Goal: Information Seeking & Learning: Learn about a topic

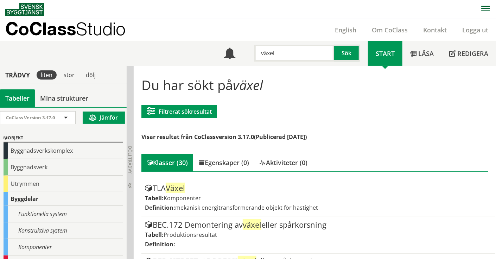
click at [288, 56] on input "växel" at bounding box center [294, 53] width 80 height 17
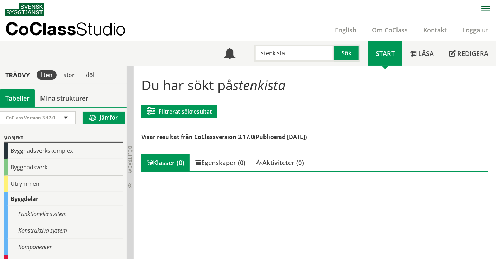
click at [279, 51] on input "stenkista" at bounding box center [294, 53] width 80 height 17
type input "växtbädd"
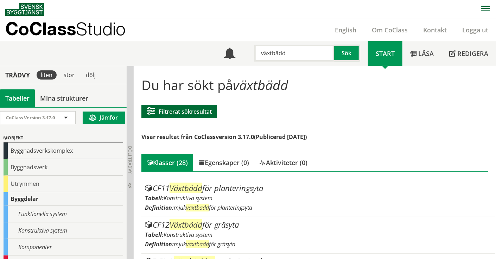
click at [166, 107] on button "Filtrerat sökresultat" at bounding box center [179, 111] width 76 height 13
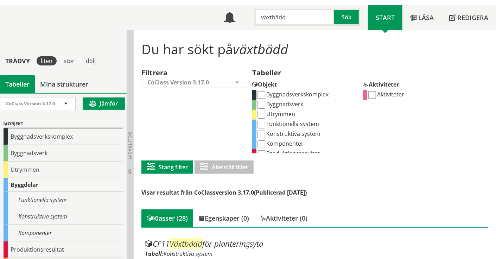
scroll to position [35, 0]
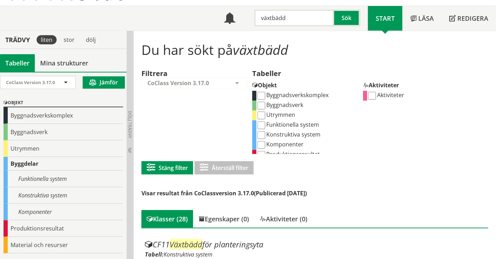
click at [283, 122] on label "Funktionella system" at bounding box center [287, 125] width 63 height 8
click at [265, 122] on input "Funktionella system" at bounding box center [261, 125] width 8 height 8
checkbox input "true"
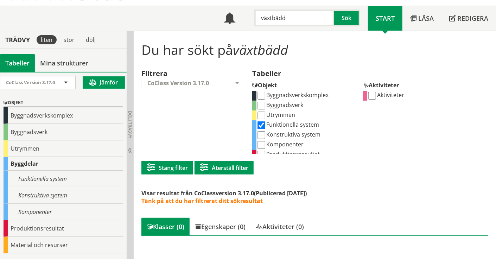
click at [284, 132] on label "Konstruktiva system" at bounding box center [288, 134] width 64 height 8
click at [265, 132] on input "Konstruktiva system" at bounding box center [261, 135] width 8 height 8
checkbox input "true"
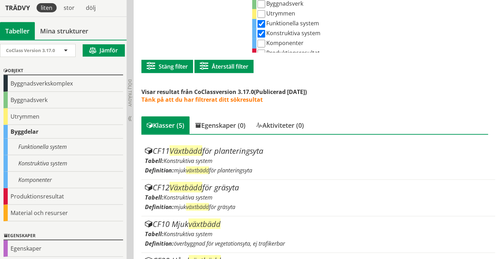
scroll to position [135, 0]
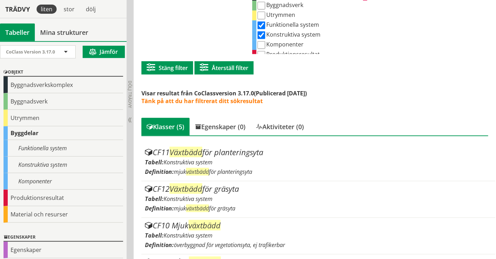
click at [284, 45] on label "Komponenter" at bounding box center [279, 44] width 47 height 8
click at [265, 45] on input "Komponenter" at bounding box center [261, 45] width 8 height 8
checkbox input "true"
click at [266, 35] on label "Konstruktiva system" at bounding box center [288, 35] width 64 height 8
click at [265, 35] on input "Konstruktiva system" at bounding box center [261, 35] width 8 height 8
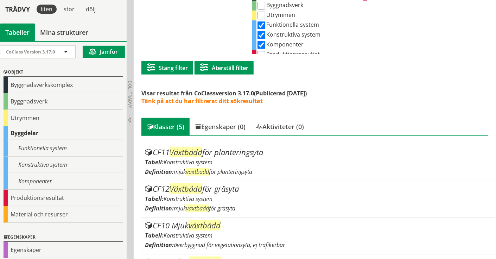
checkbox input "false"
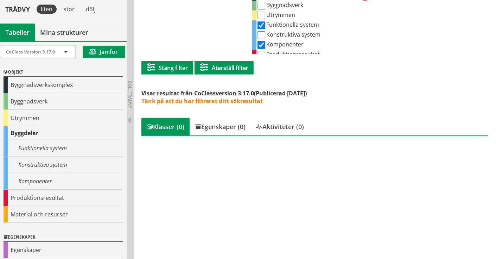
click at [282, 34] on label "Konstruktiva system" at bounding box center [288, 35] width 64 height 8
click at [265, 34] on input "Konstruktiva system" at bounding box center [261, 35] width 8 height 8
checkbox input "true"
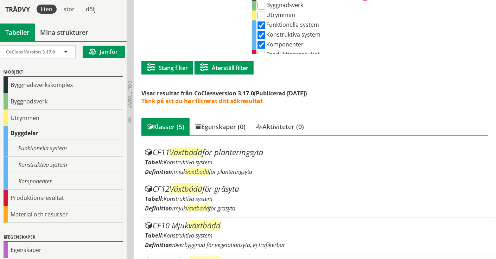
click at [267, 42] on label "Komponenter" at bounding box center [279, 44] width 47 height 8
click at [265, 42] on input "Komponenter" at bounding box center [261, 45] width 8 height 8
checkbox input "false"
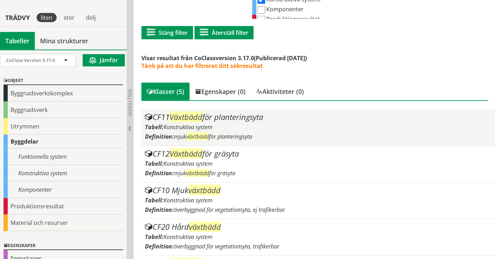
scroll to position [205, 0]
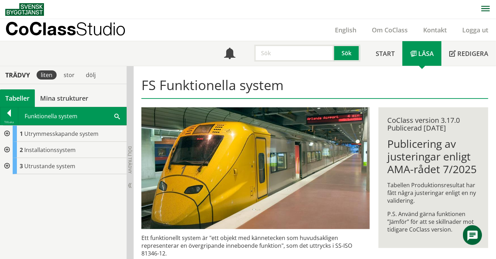
click at [7, 171] on div at bounding box center [6, 166] width 13 height 16
click at [5, 170] on div at bounding box center [6, 166] width 13 height 16
click at [5, 150] on div at bounding box center [6, 150] width 13 height 16
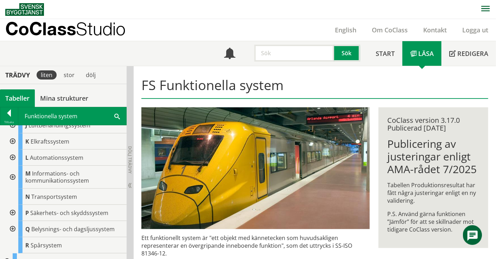
scroll to position [35, 0]
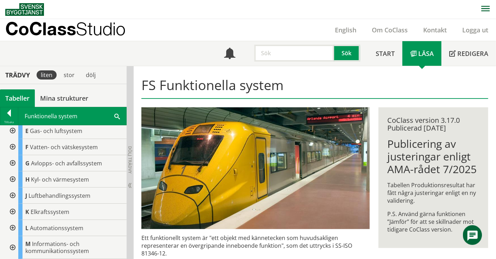
click at [13, 164] on div at bounding box center [12, 163] width 13 height 16
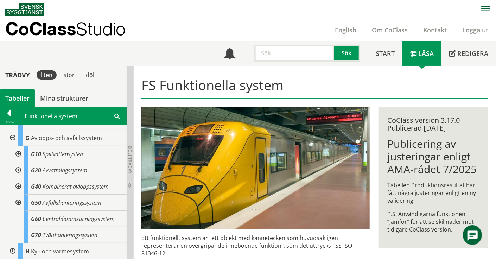
scroll to position [70, 0]
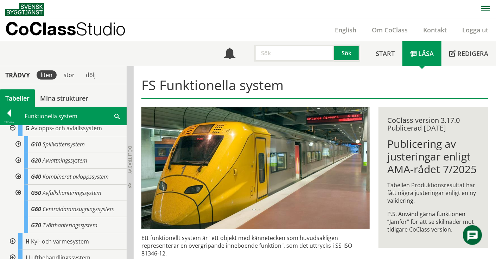
click at [18, 163] on div at bounding box center [17, 160] width 13 height 16
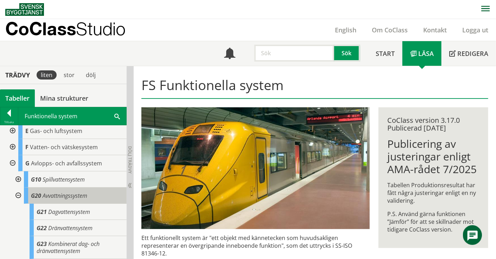
scroll to position [0, 0]
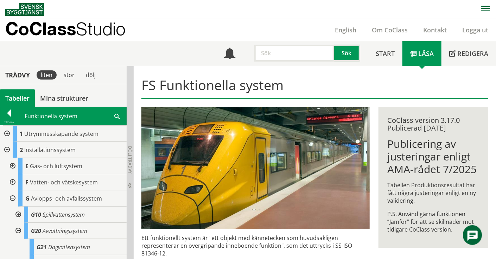
click at [8, 147] on div at bounding box center [6, 150] width 13 height 16
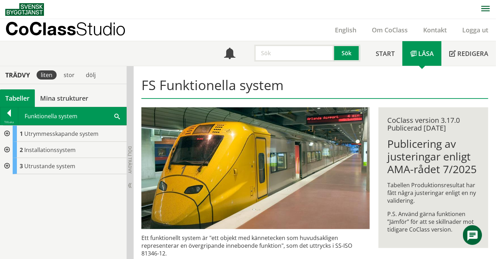
click at [8, 133] on div at bounding box center [6, 134] width 13 height 16
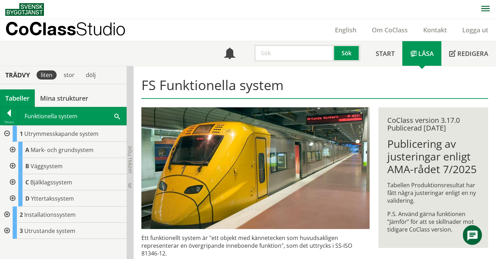
click at [14, 148] on div at bounding box center [12, 150] width 13 height 16
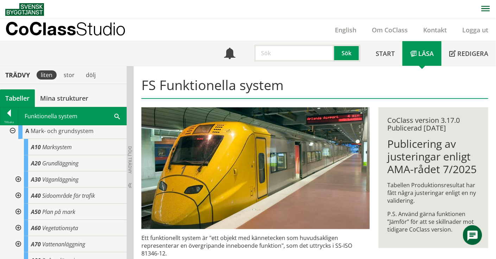
scroll to position [35, 0]
click at [16, 196] on div at bounding box center [17, 195] width 13 height 16
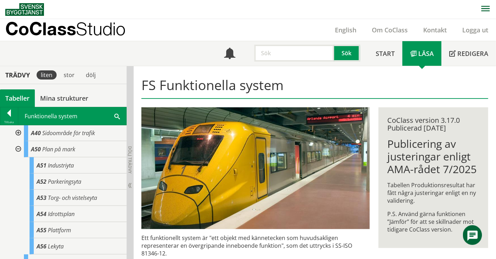
scroll to position [70, 0]
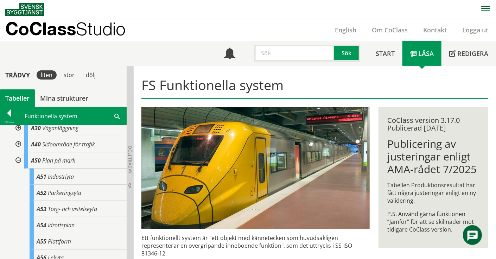
click at [17, 161] on div at bounding box center [17, 160] width 13 height 16
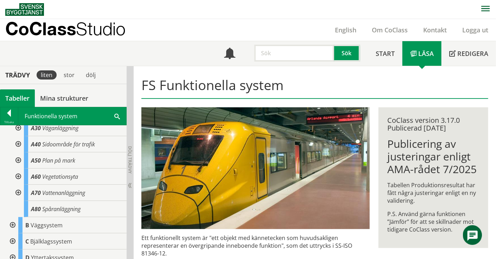
click at [17, 177] on div at bounding box center [17, 176] width 13 height 16
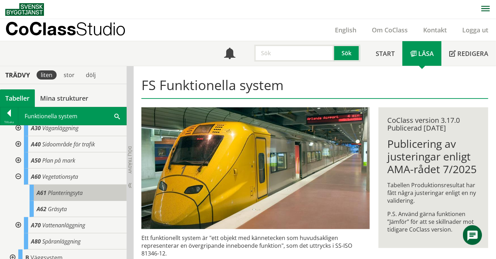
click at [69, 194] on span "Planteringsyta" at bounding box center [65, 193] width 35 height 8
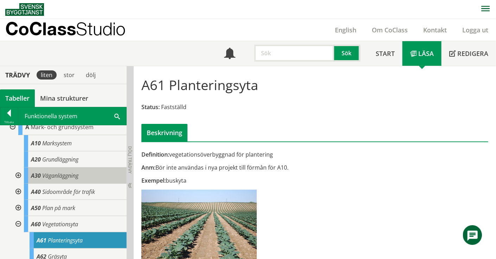
scroll to position [35, 0]
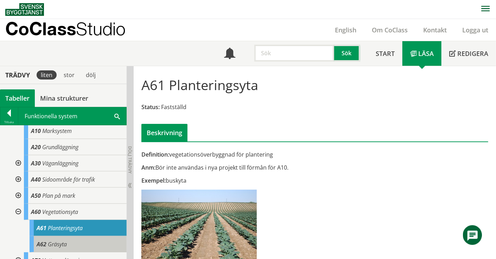
click at [55, 238] on div "A62 Gräsyta" at bounding box center [78, 244] width 97 height 16
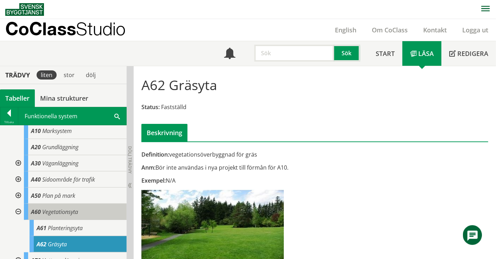
click at [55, 214] on span "Vegetationsyta" at bounding box center [60, 212] width 36 height 8
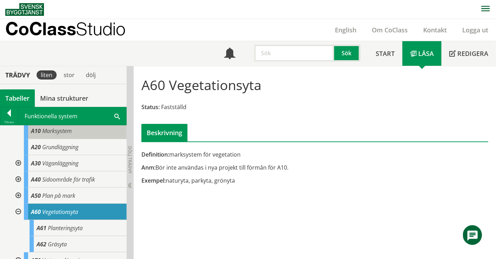
click at [65, 133] on span "Marksystem" at bounding box center [57, 131] width 30 height 8
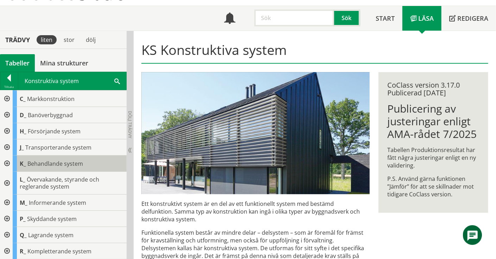
scroll to position [32, 0]
click at [6, 146] on div at bounding box center [6, 148] width 13 height 16
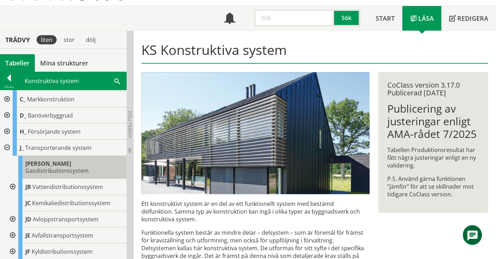
scroll to position [67, 0]
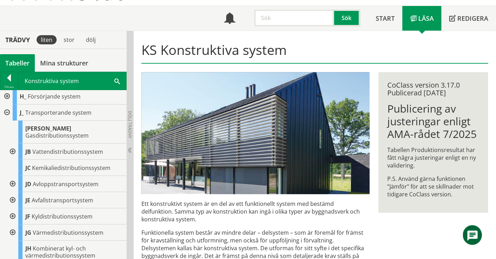
click at [10, 177] on div at bounding box center [12, 184] width 13 height 16
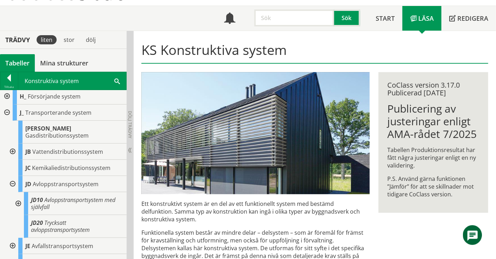
click at [17, 193] on div at bounding box center [17, 203] width 13 height 23
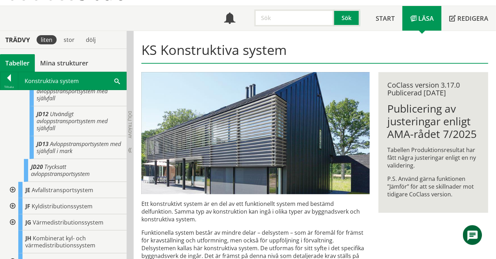
scroll to position [208, 0]
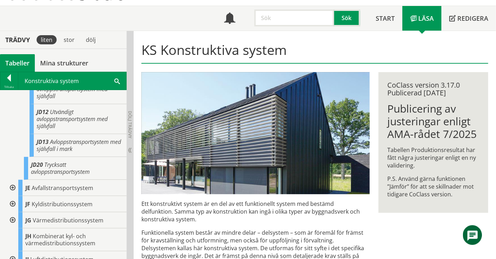
click at [14, 180] on div at bounding box center [12, 188] width 13 height 16
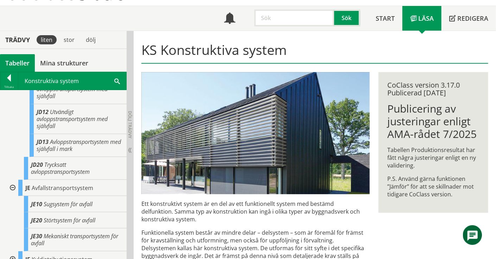
click at [14, 180] on div at bounding box center [12, 188] width 13 height 16
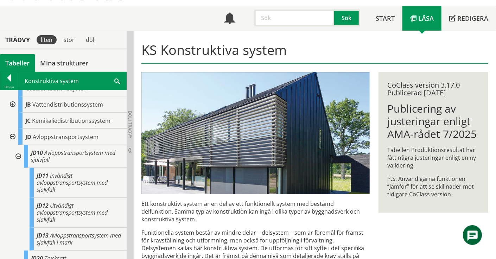
scroll to position [102, 0]
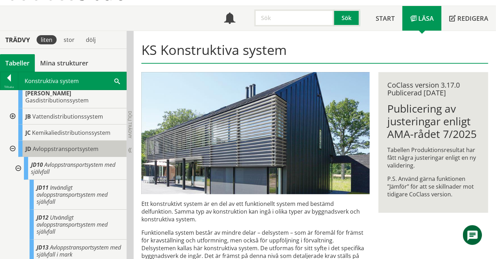
click at [64, 145] on span "Avloppstransportsystem" at bounding box center [66, 149] width 66 height 8
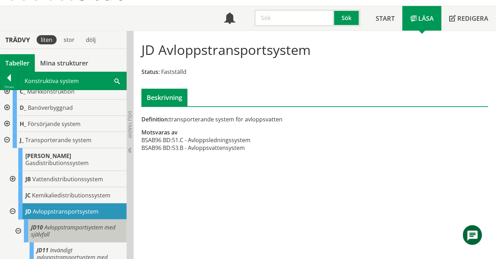
scroll to position [32, 0]
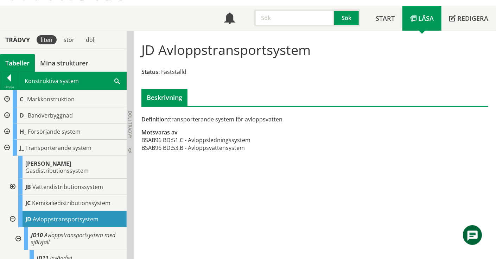
click at [13, 179] on div at bounding box center [12, 187] width 13 height 16
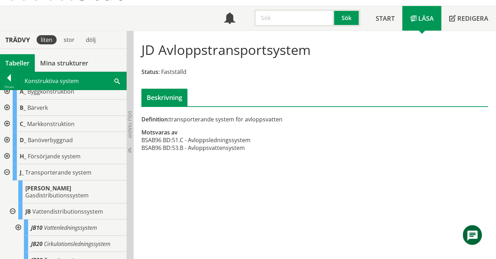
scroll to position [0, 0]
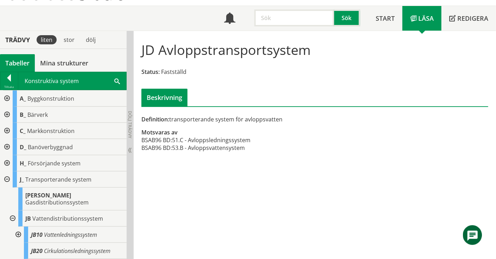
click at [6, 133] on div at bounding box center [6, 131] width 13 height 16
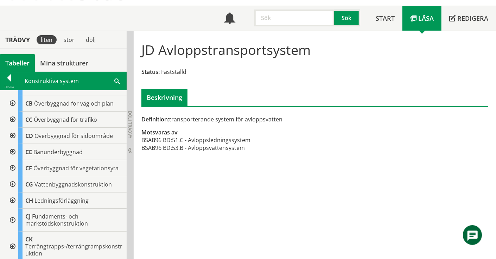
scroll to position [70, 0]
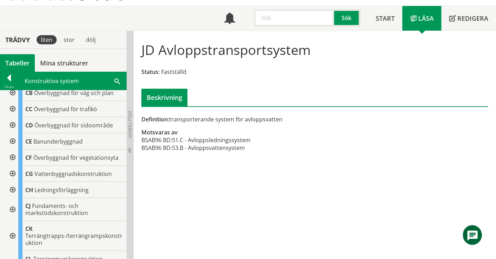
click at [12, 189] on div at bounding box center [12, 190] width 13 height 16
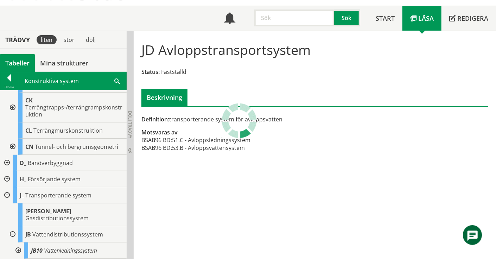
scroll to position [246, 0]
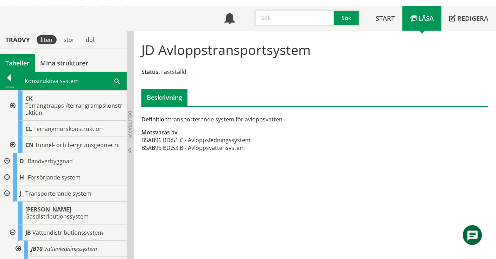
click at [8, 178] on div at bounding box center [6, 177] width 13 height 16
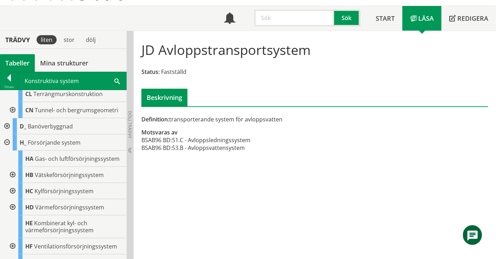
scroll to position [281, 0]
click at [16, 174] on div at bounding box center [12, 174] width 13 height 16
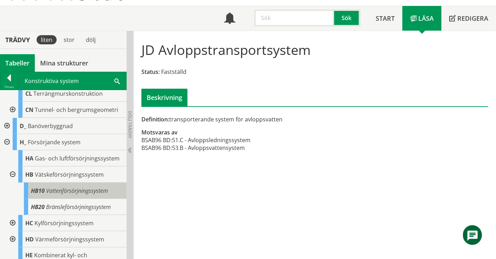
click at [46, 185] on div "HB10 Vattenförsörjningssystem" at bounding box center [75, 191] width 103 height 16
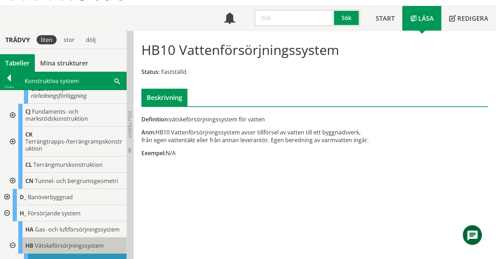
scroll to position [141, 0]
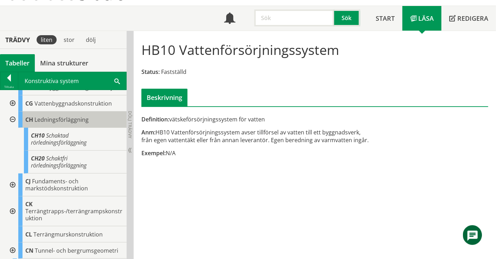
click at [55, 126] on div "CH Ledningsförläggning" at bounding box center [72, 119] width 108 height 16
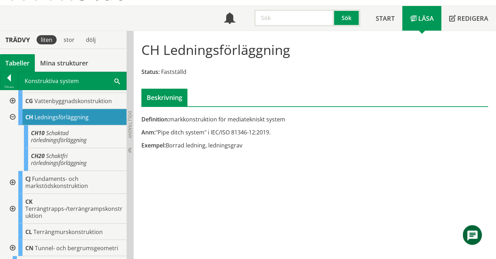
scroll to position [141, 0]
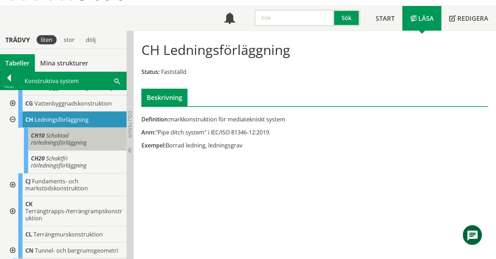
click at [68, 145] on span "Schaktad rörledningsförläggning" at bounding box center [59, 139] width 56 height 15
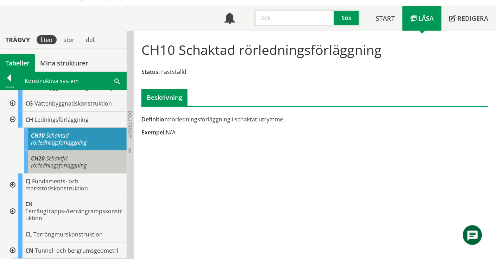
click at [63, 152] on div "CH20 Schaktfri rörledningsförläggning" at bounding box center [75, 162] width 103 height 23
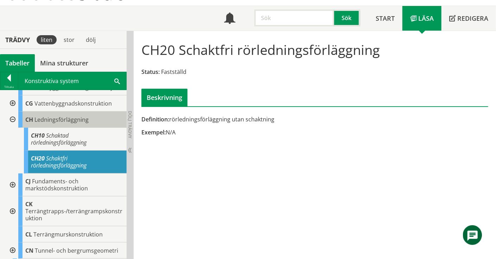
click at [69, 117] on span "Ledningsförläggning" at bounding box center [61, 120] width 54 height 8
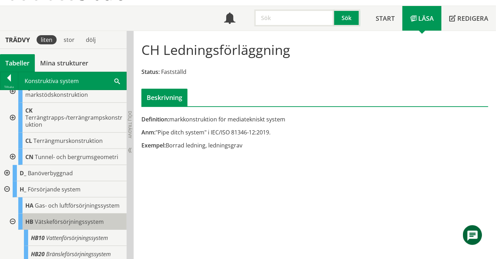
scroll to position [141, 0]
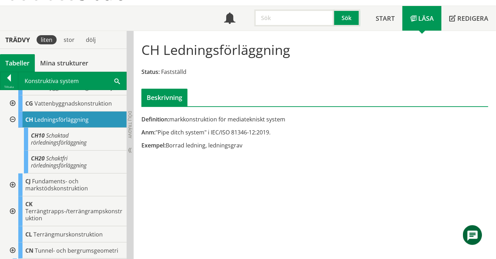
click at [14, 117] on div at bounding box center [12, 119] width 13 height 16
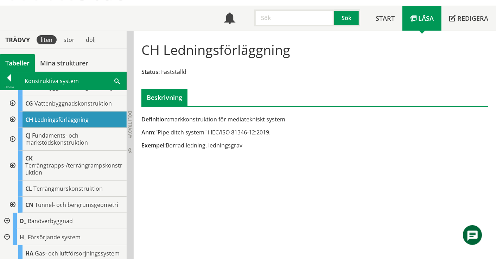
scroll to position [106, 0]
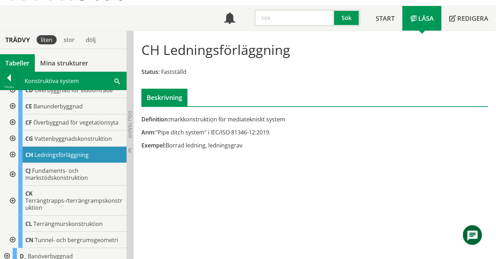
click at [13, 119] on div at bounding box center [12, 122] width 13 height 16
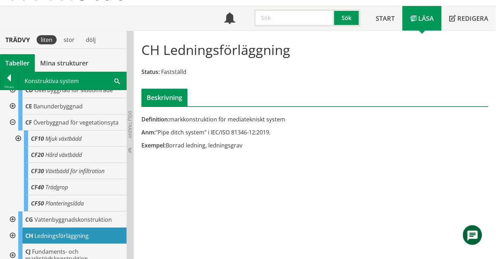
click at [17, 138] on div at bounding box center [17, 138] width 13 height 16
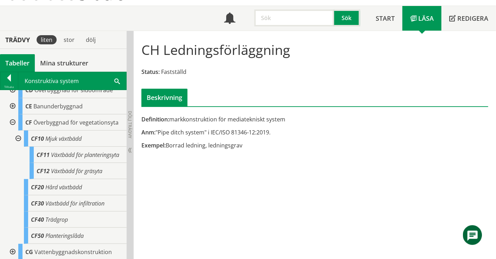
click at [17, 138] on div at bounding box center [17, 138] width 13 height 16
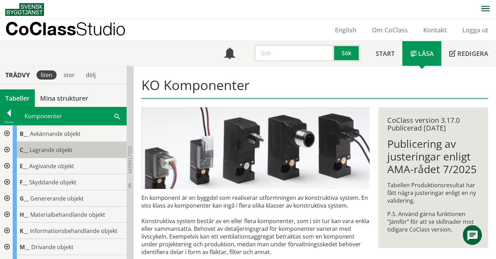
click at [30, 149] on span "Lagrande objekt" at bounding box center [51, 150] width 43 height 8
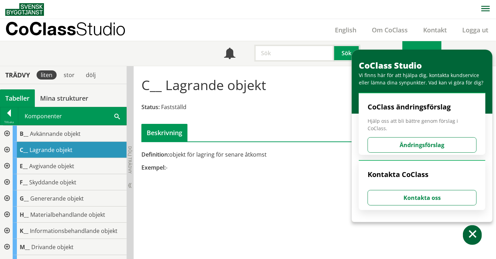
click at [7, 148] on div at bounding box center [6, 150] width 13 height 16
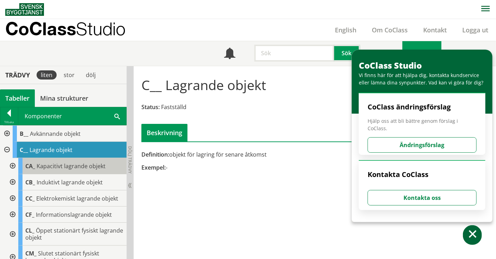
click at [91, 164] on span "Kapacitivt lagrande objekt" at bounding box center [71, 166] width 69 height 8
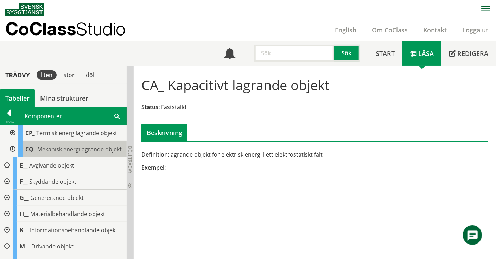
scroll to position [176, 0]
click at [42, 153] on span "Avgivande objekt" at bounding box center [51, 149] width 45 height 8
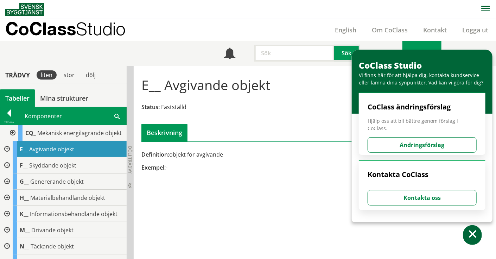
click at [6, 157] on div at bounding box center [6, 149] width 13 height 16
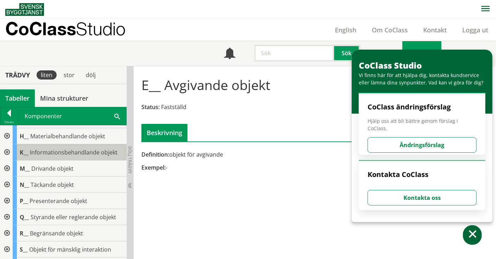
scroll to position [457, 0]
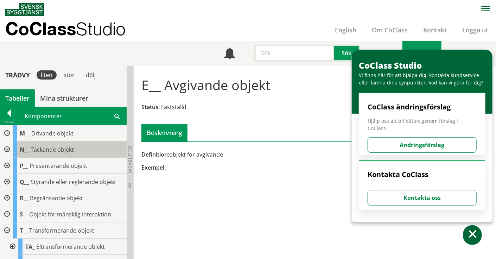
click at [31, 153] on span "Täckande objekt" at bounding box center [52, 150] width 43 height 8
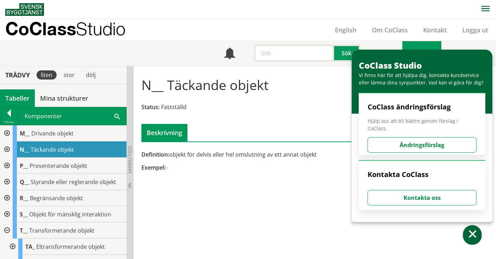
click at [7, 158] on div at bounding box center [6, 149] width 13 height 16
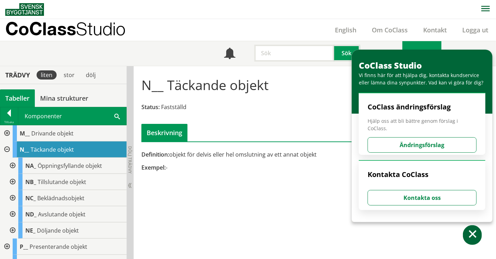
click at [13, 174] on div at bounding box center [12, 166] width 13 height 16
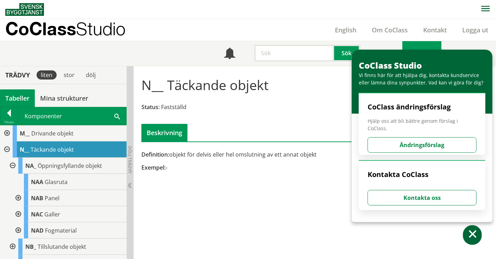
click at [13, 174] on div at bounding box center [12, 166] width 13 height 16
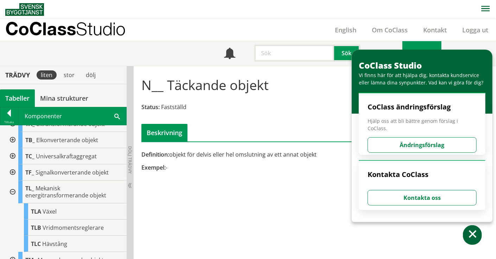
scroll to position [668, 0]
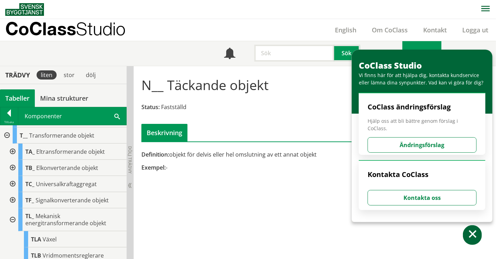
click at [8, 144] on div at bounding box center [6, 135] width 13 height 16
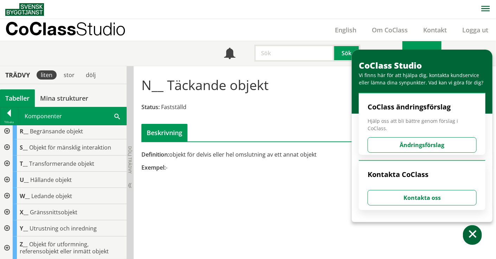
click at [5, 179] on div at bounding box center [6, 180] width 13 height 16
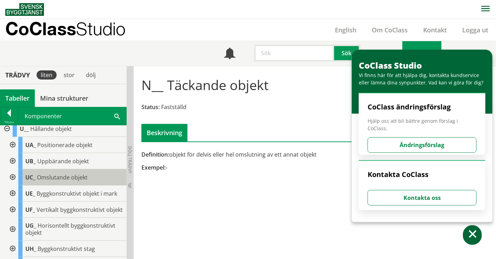
scroll to position [668, 0]
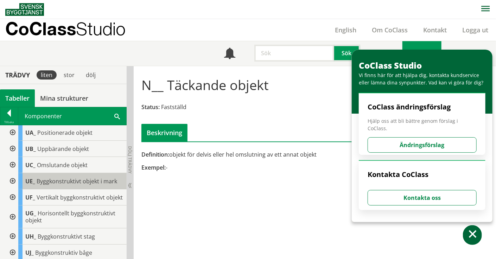
click at [62, 185] on span "Byggkonstruktivt objekt i mark" at bounding box center [77, 181] width 81 height 8
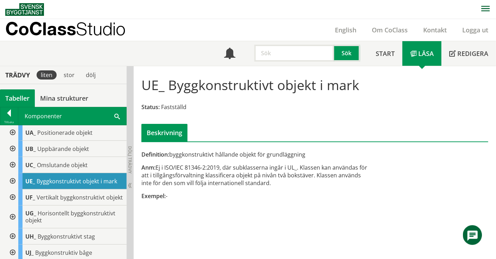
click at [14, 189] on div at bounding box center [12, 181] width 13 height 16
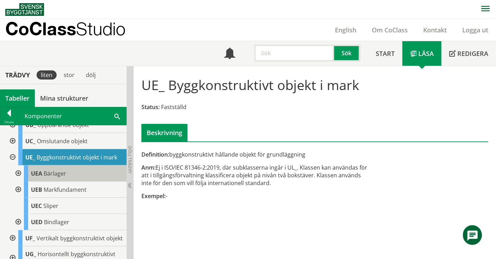
scroll to position [657, 0]
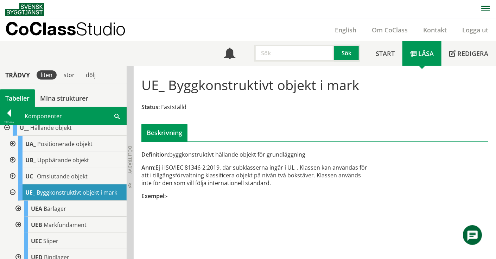
click at [14, 184] on div at bounding box center [12, 176] width 13 height 16
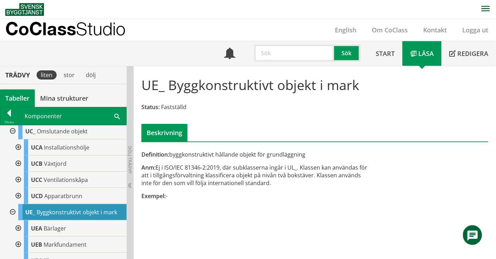
scroll to position [692, 0]
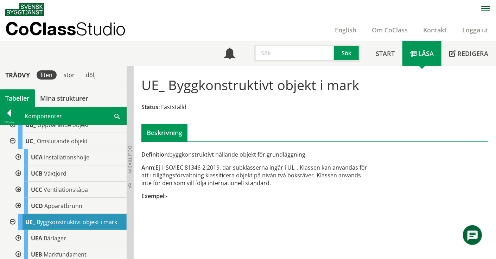
click at [12, 149] on div at bounding box center [12, 141] width 13 height 16
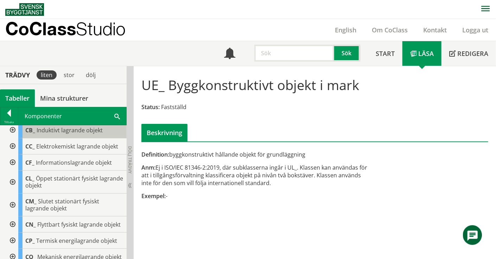
scroll to position [0, 0]
